Goal: Contribute content

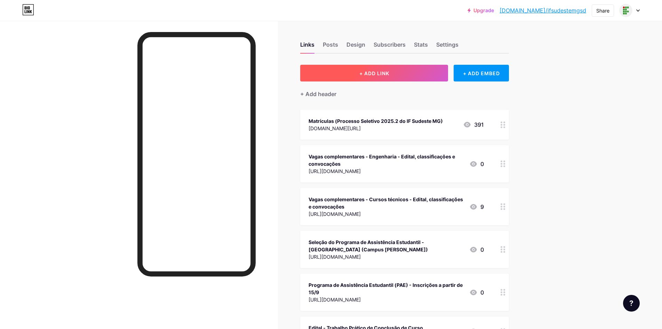
click at [370, 70] on span "+ ADD LINK" at bounding box center [374, 73] width 30 height 6
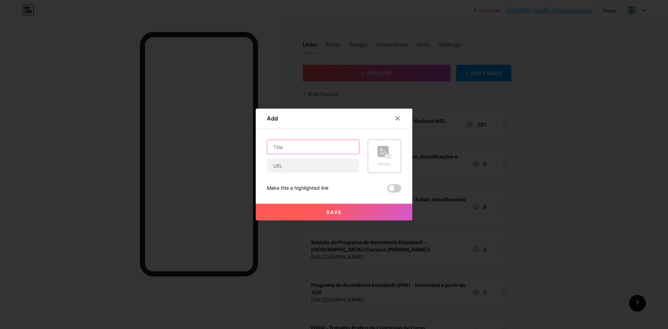
click at [317, 145] on input "text" at bounding box center [313, 147] width 92 height 14
click at [299, 171] on input "text" at bounding box center [313, 166] width 92 height 14
paste input "[URL][DOMAIN_NAME]"
type input "[URL][DOMAIN_NAME]"
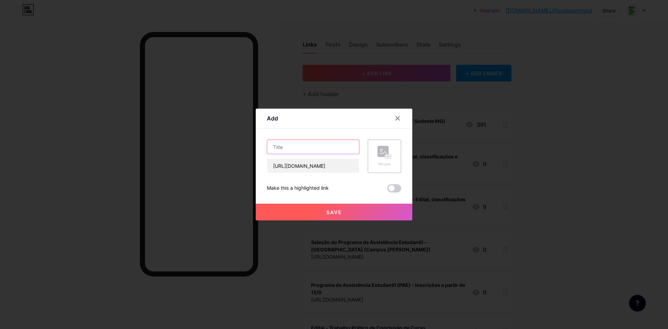
scroll to position [0, 0]
click at [312, 149] on input "text" at bounding box center [313, 147] width 92 height 14
type input "Pesquisa Brasil Jr. - Instituições de Ensino Empreendedoras"
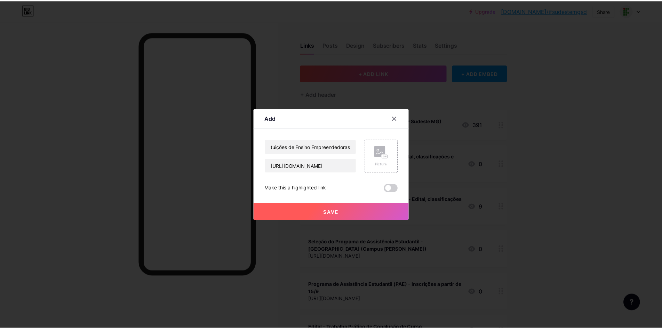
scroll to position [0, 0]
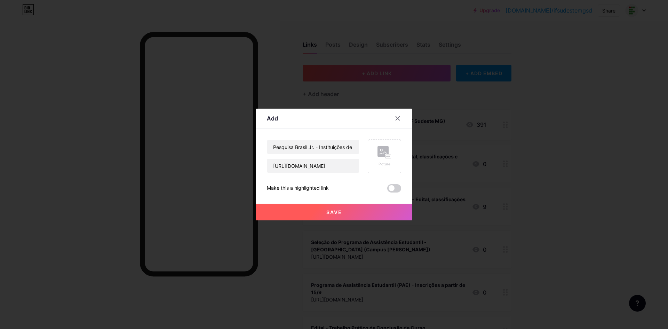
click at [331, 212] on span "Save" at bounding box center [334, 212] width 16 height 6
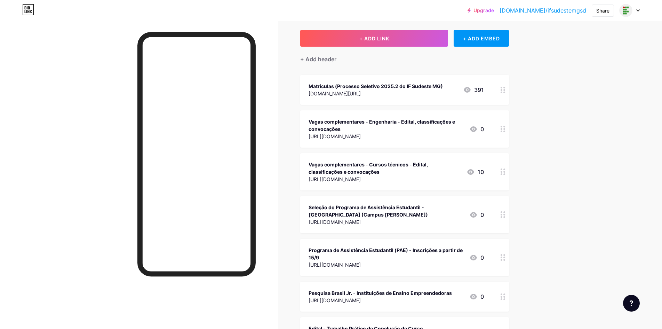
scroll to position [70, 0]
